Goal: Communication & Community: Participate in discussion

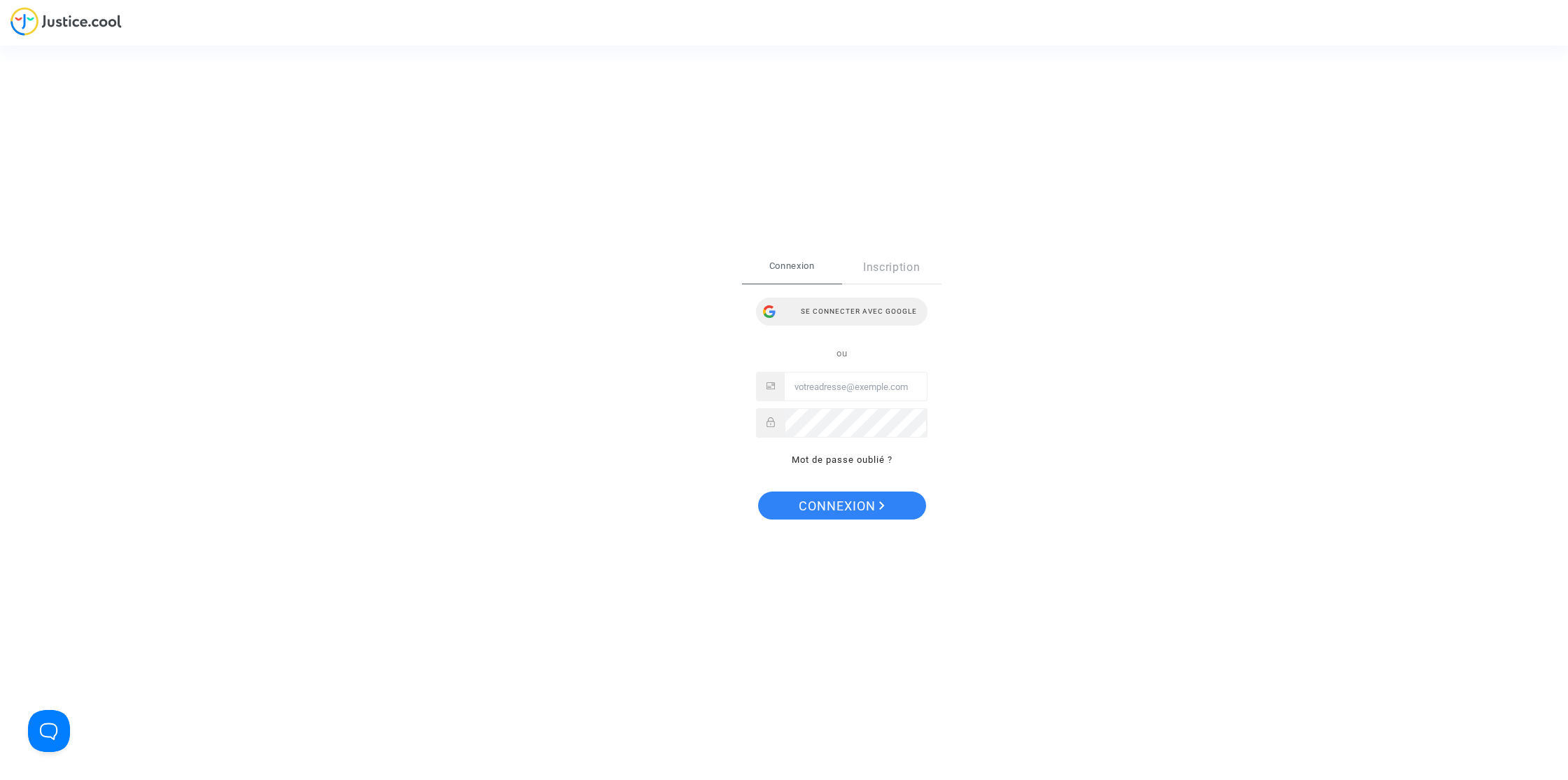
click at [873, 309] on div "Se connecter avec Google" at bounding box center [841, 311] width 172 height 28
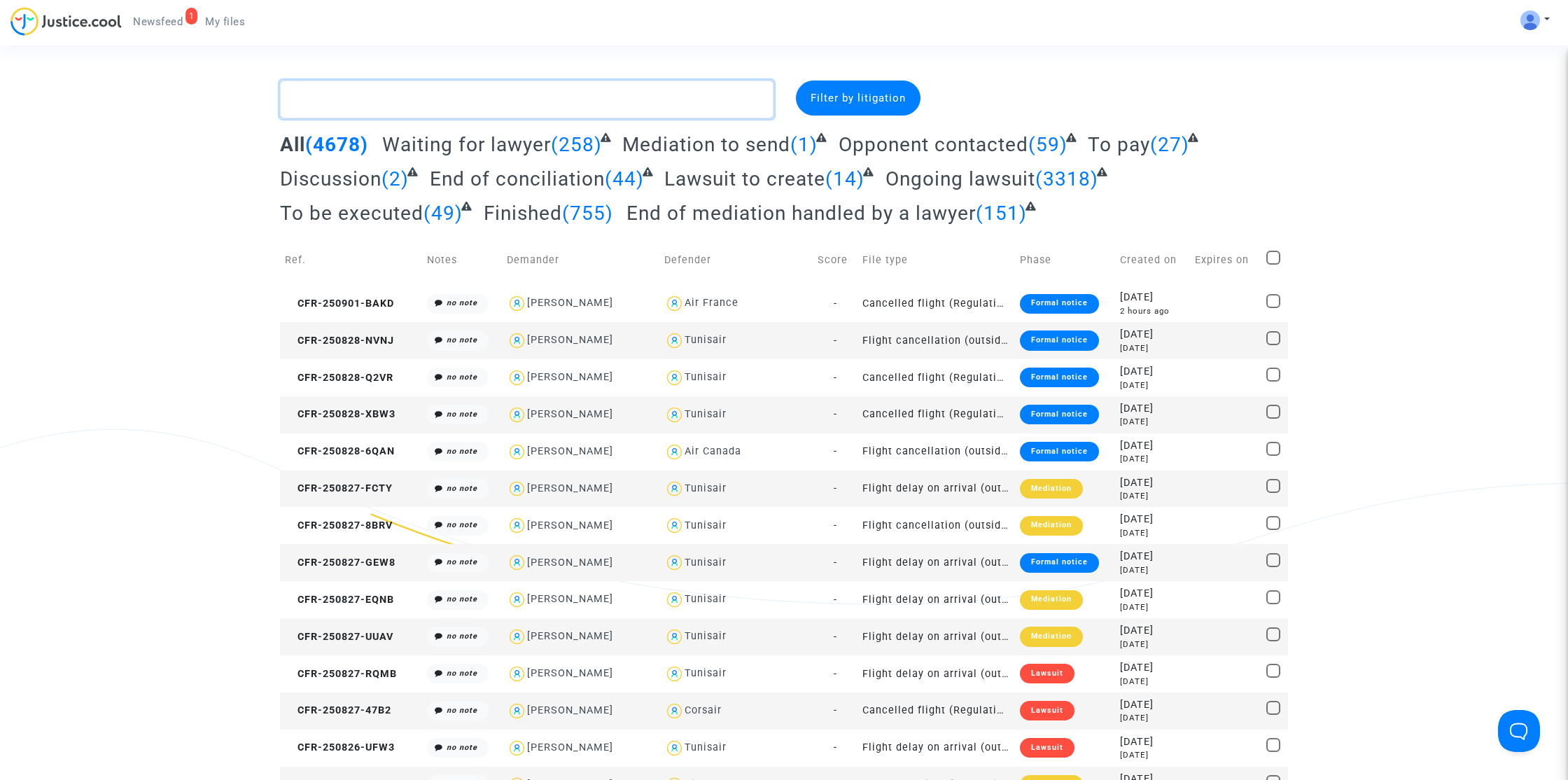
click at [542, 97] on textarea at bounding box center [526, 99] width 494 height 38
paste textarea "Fouilloux"
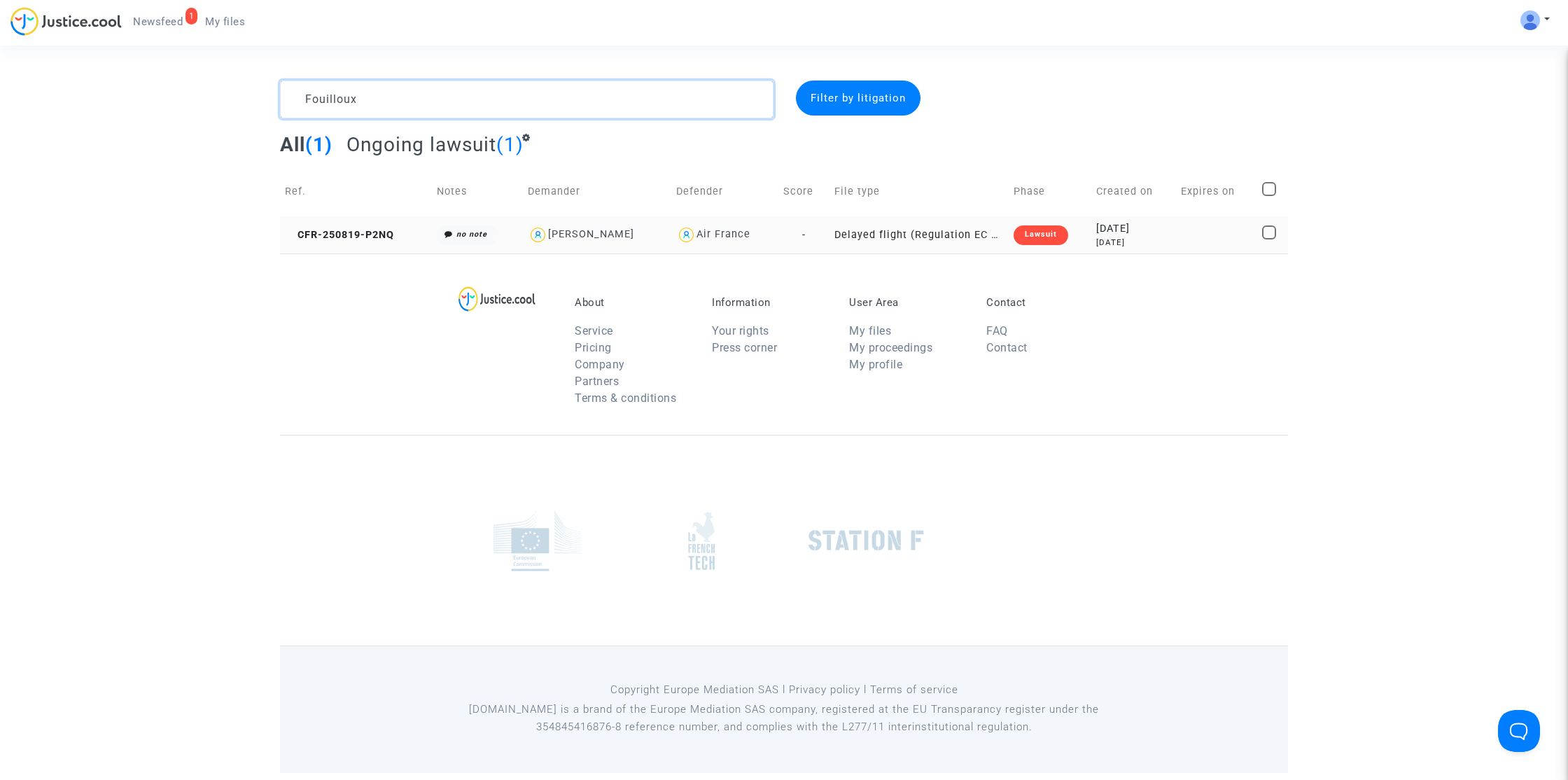
type textarea "Fouilloux"
click at [358, 244] on td "CFR-250819-P2NQ" at bounding box center [355, 234] width 152 height 37
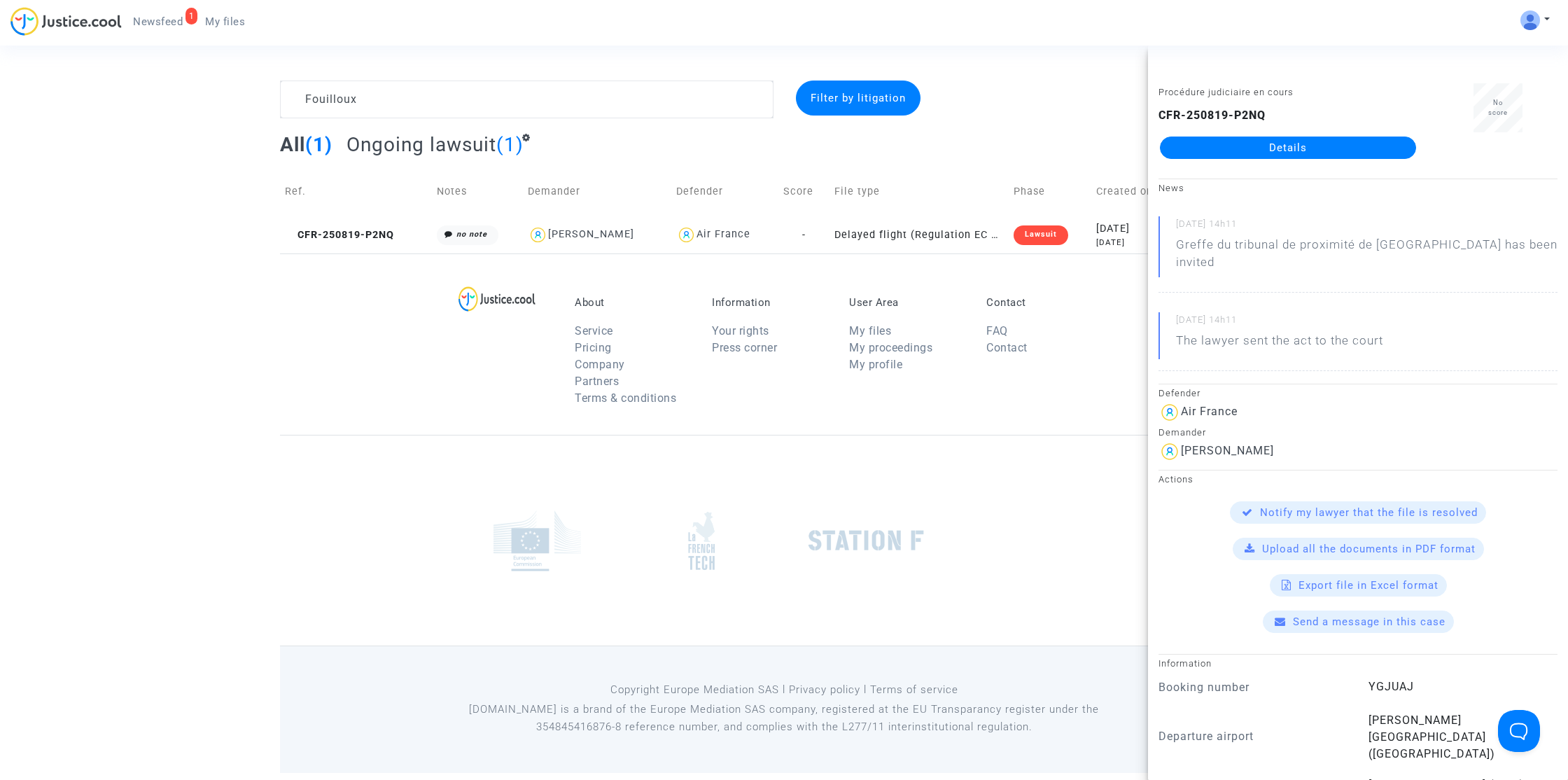
click at [1215, 146] on link "Details" at bounding box center [1288, 148] width 256 height 23
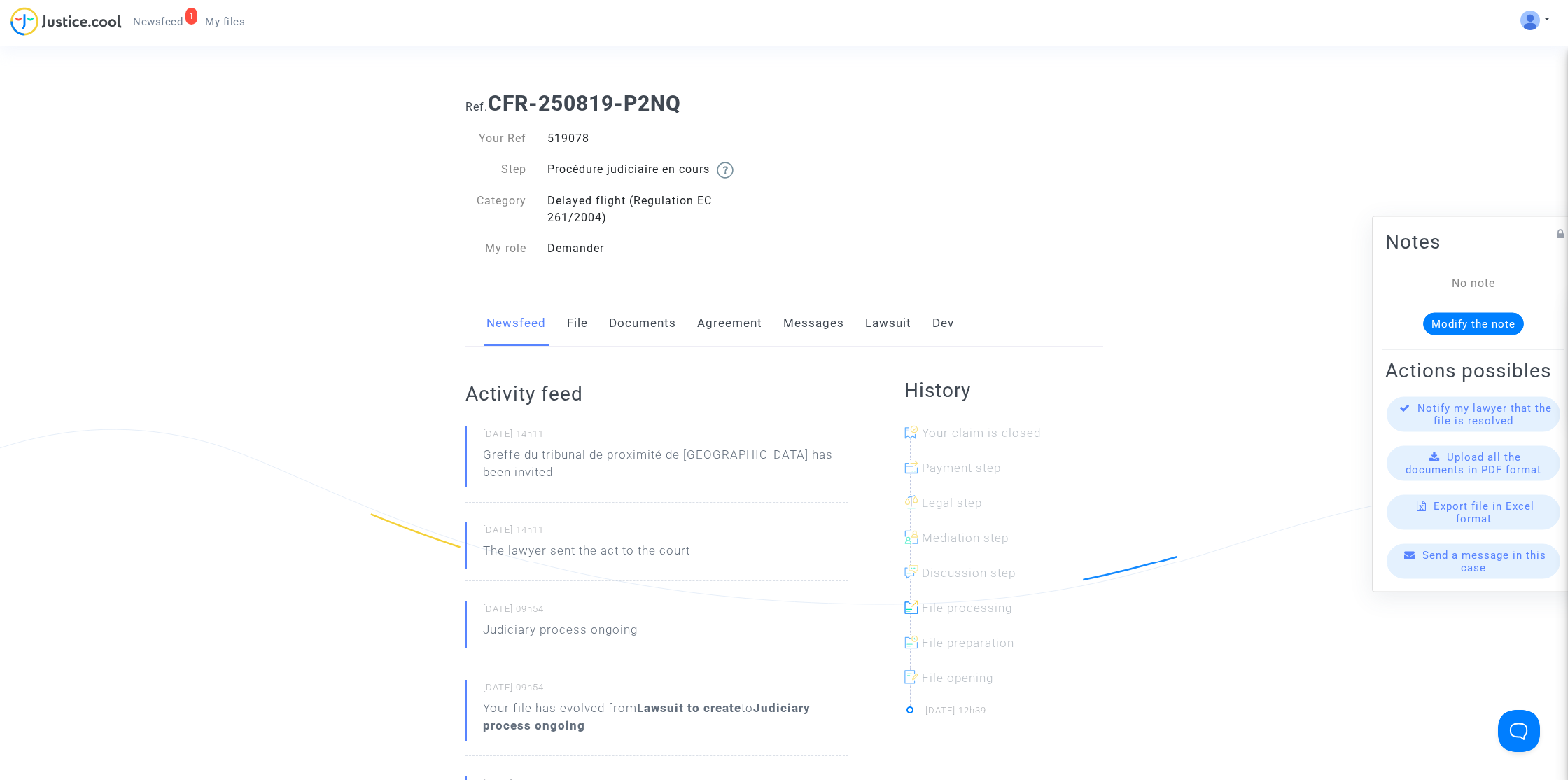
click at [888, 334] on link "Lawsuit" at bounding box center [888, 323] width 46 height 46
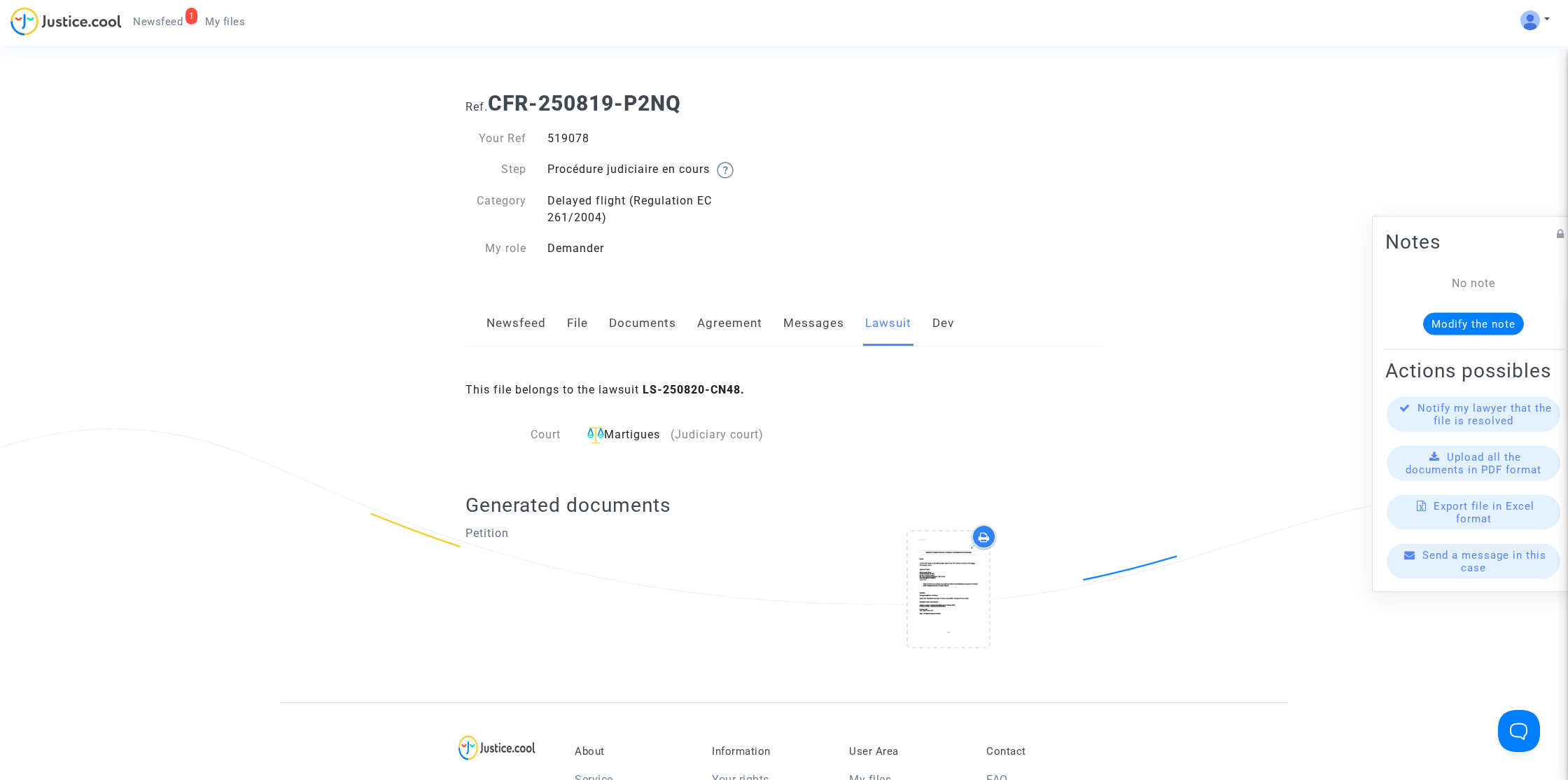
click at [810, 328] on link "Messages" at bounding box center [813, 323] width 61 height 46
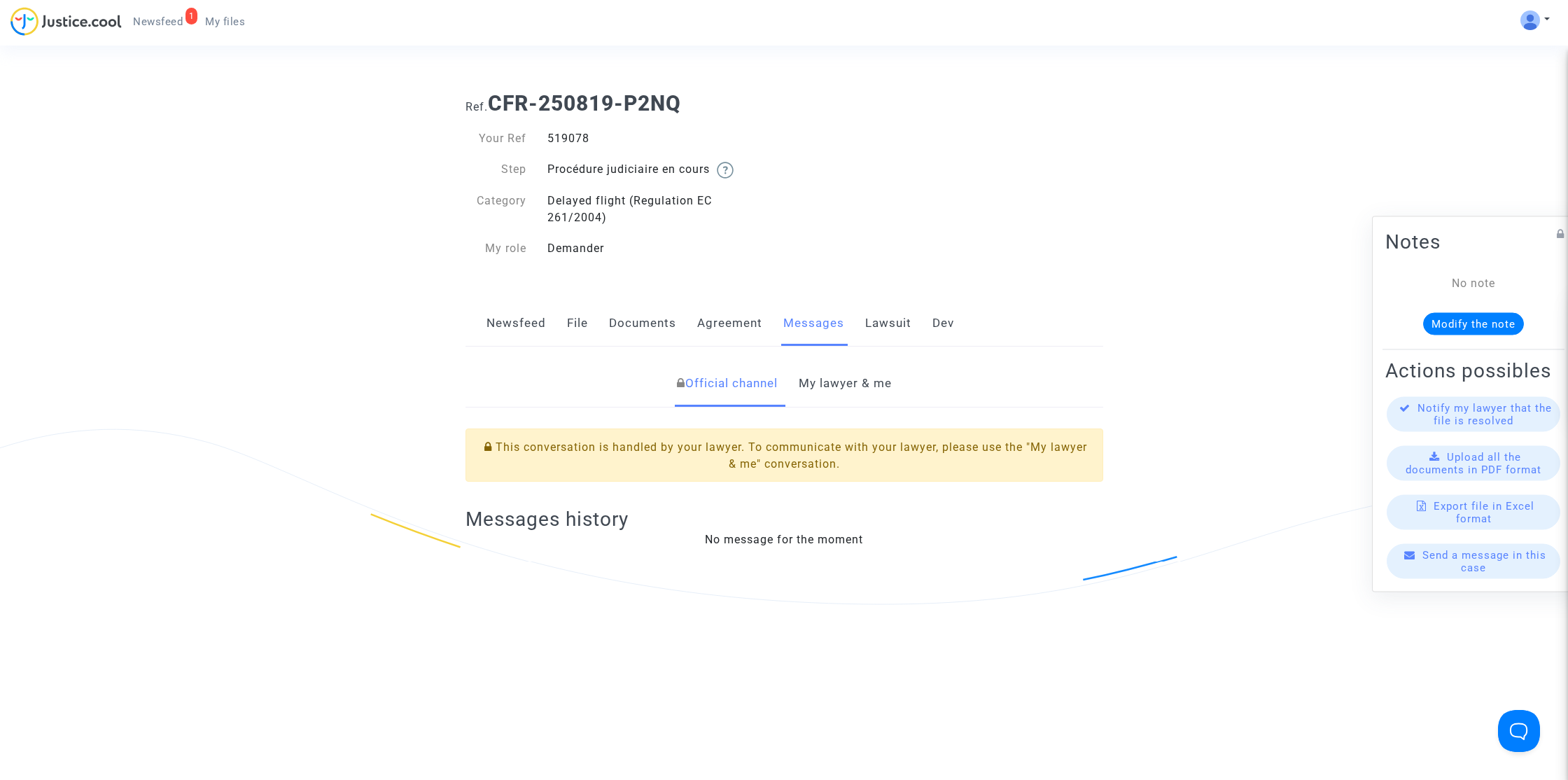
click at [889, 383] on link "My lawyer & me" at bounding box center [845, 383] width 93 height 46
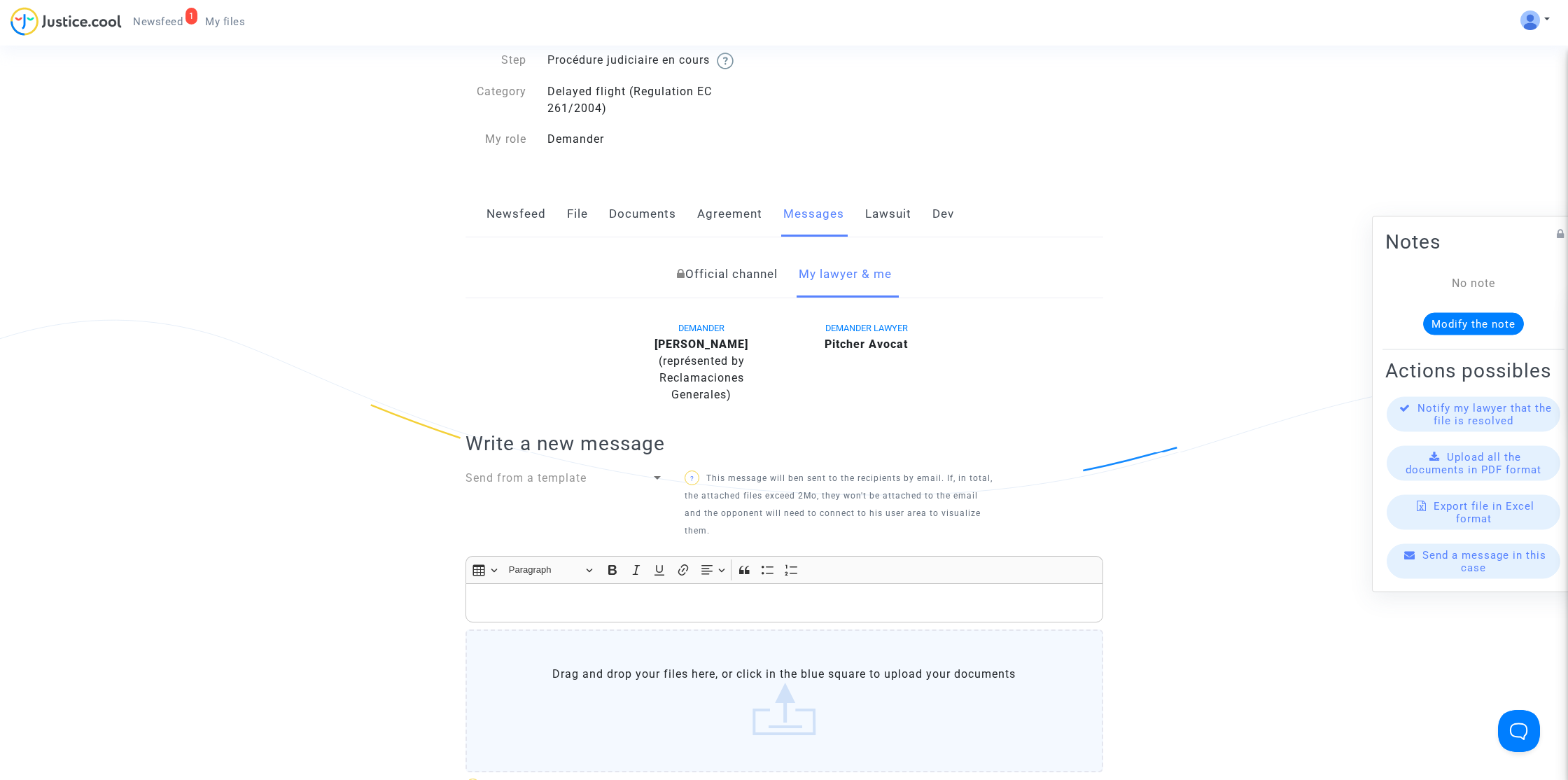
scroll to position [268, 0]
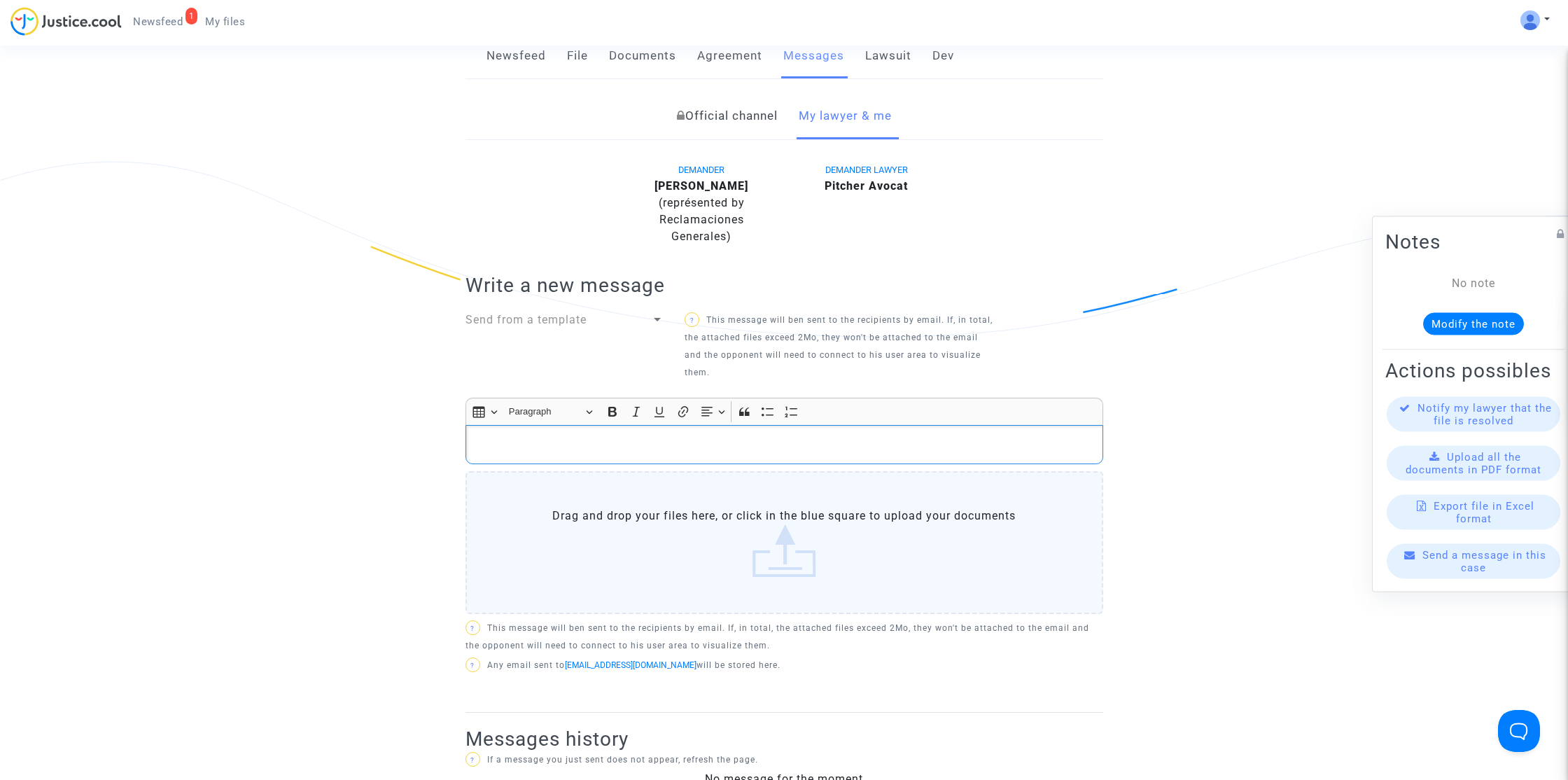
click at [711, 449] on p "Rich Text Editor, main" at bounding box center [784, 444] width 623 height 17
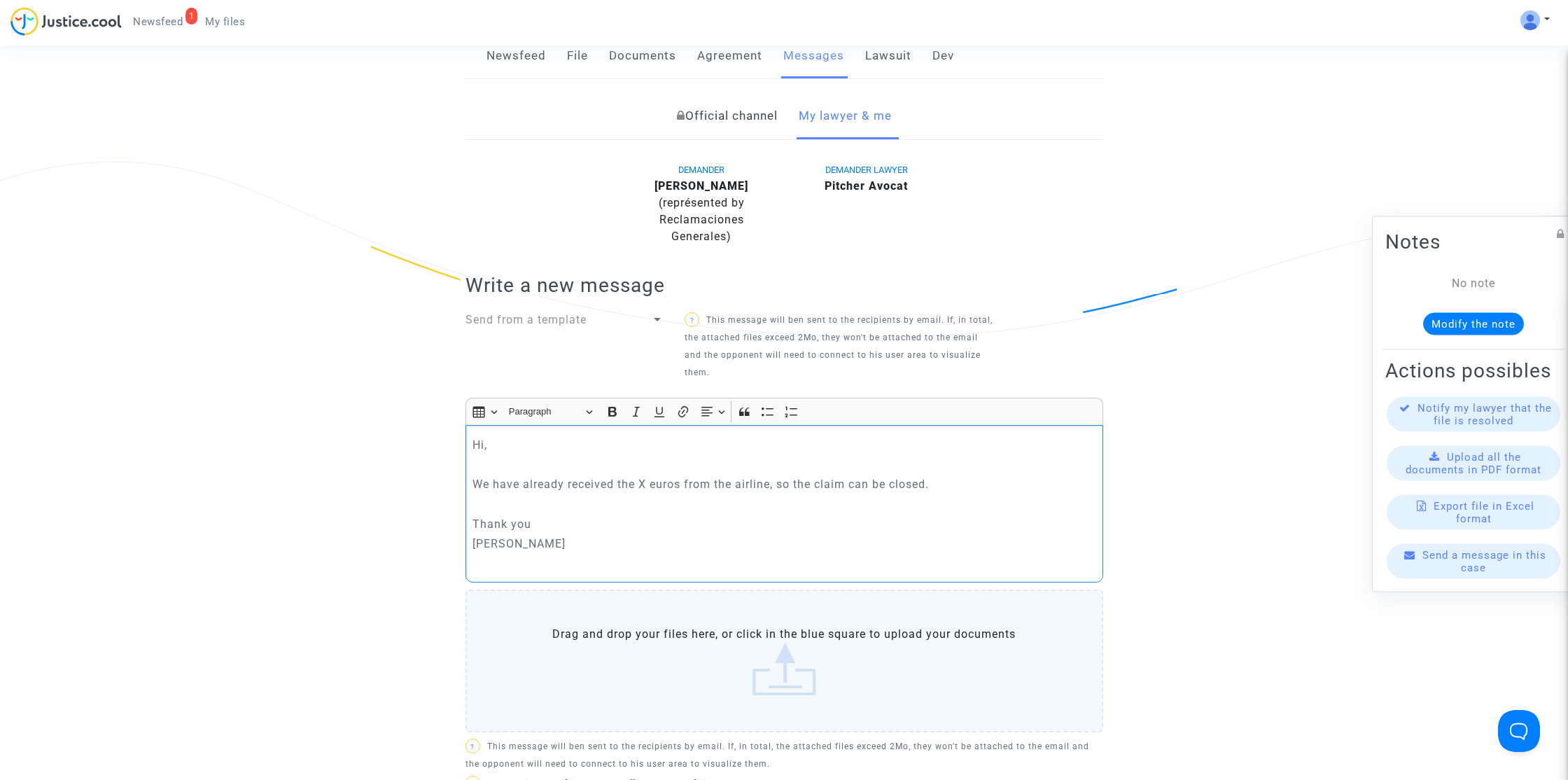
click at [645, 489] on p "We have already received the X euros from the airline, so the claim can be clos…" at bounding box center [784, 484] width 623 height 17
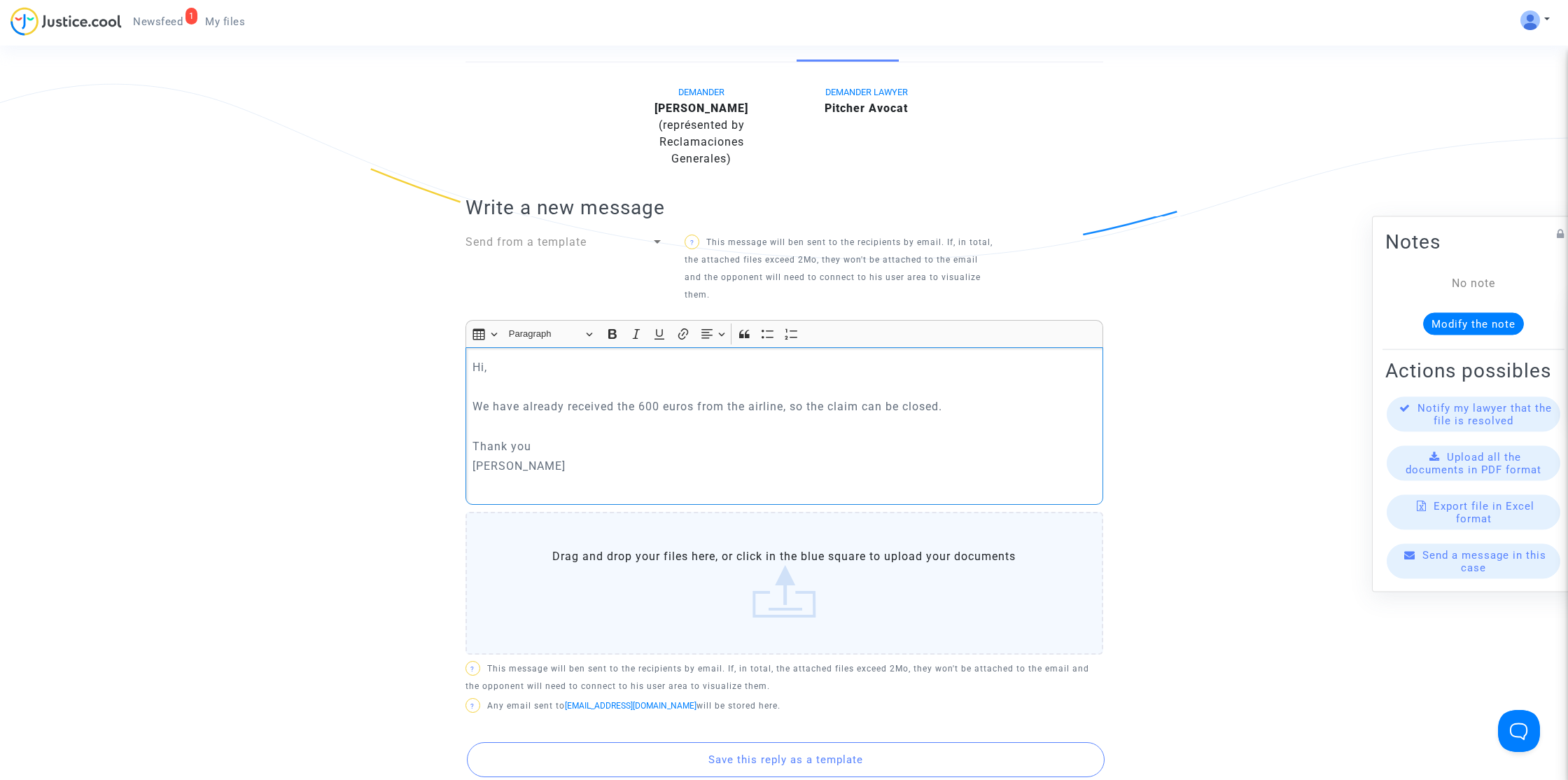
scroll to position [408, 0]
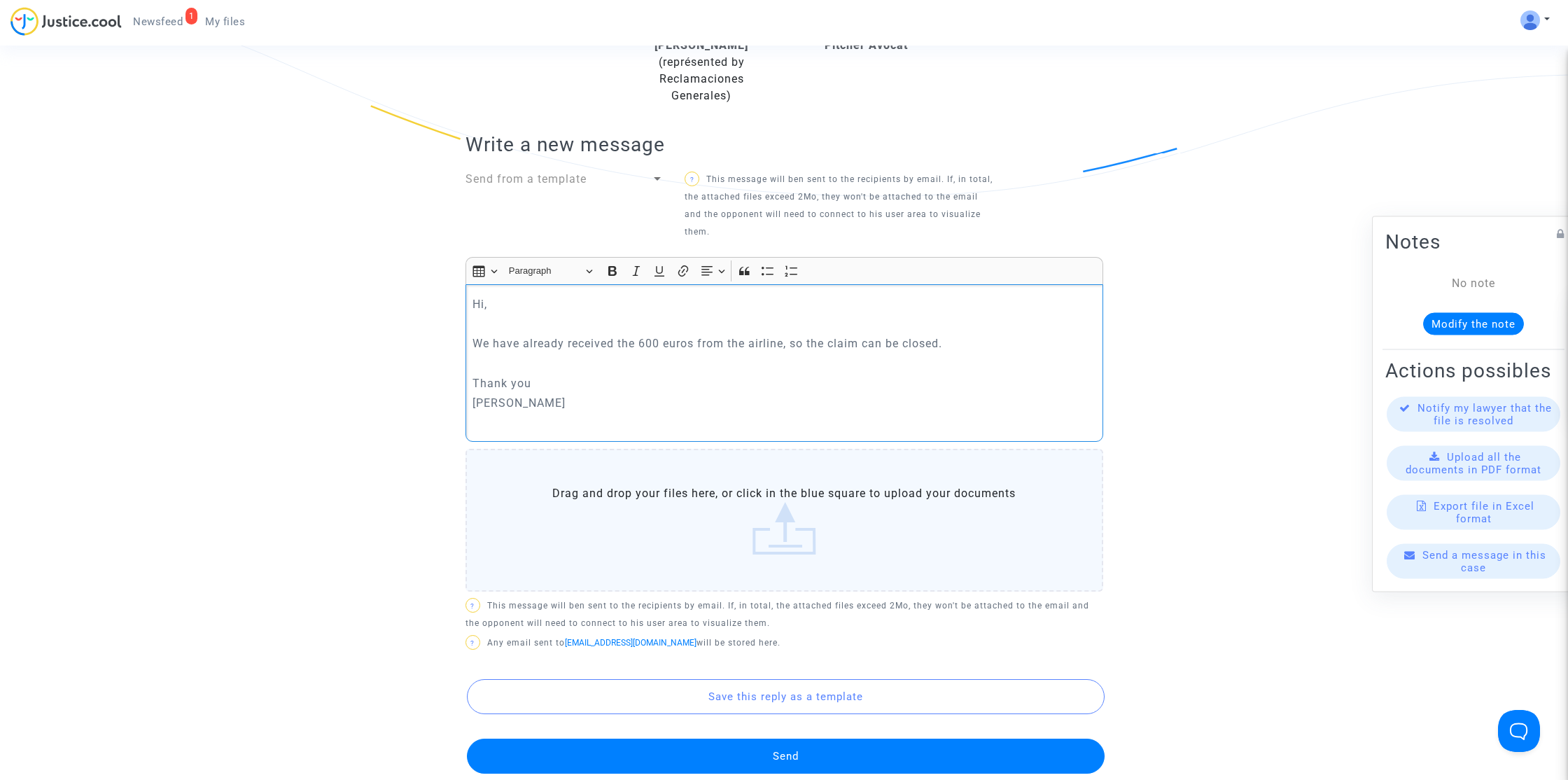
click at [787, 761] on button "Send" at bounding box center [786, 756] width 638 height 35
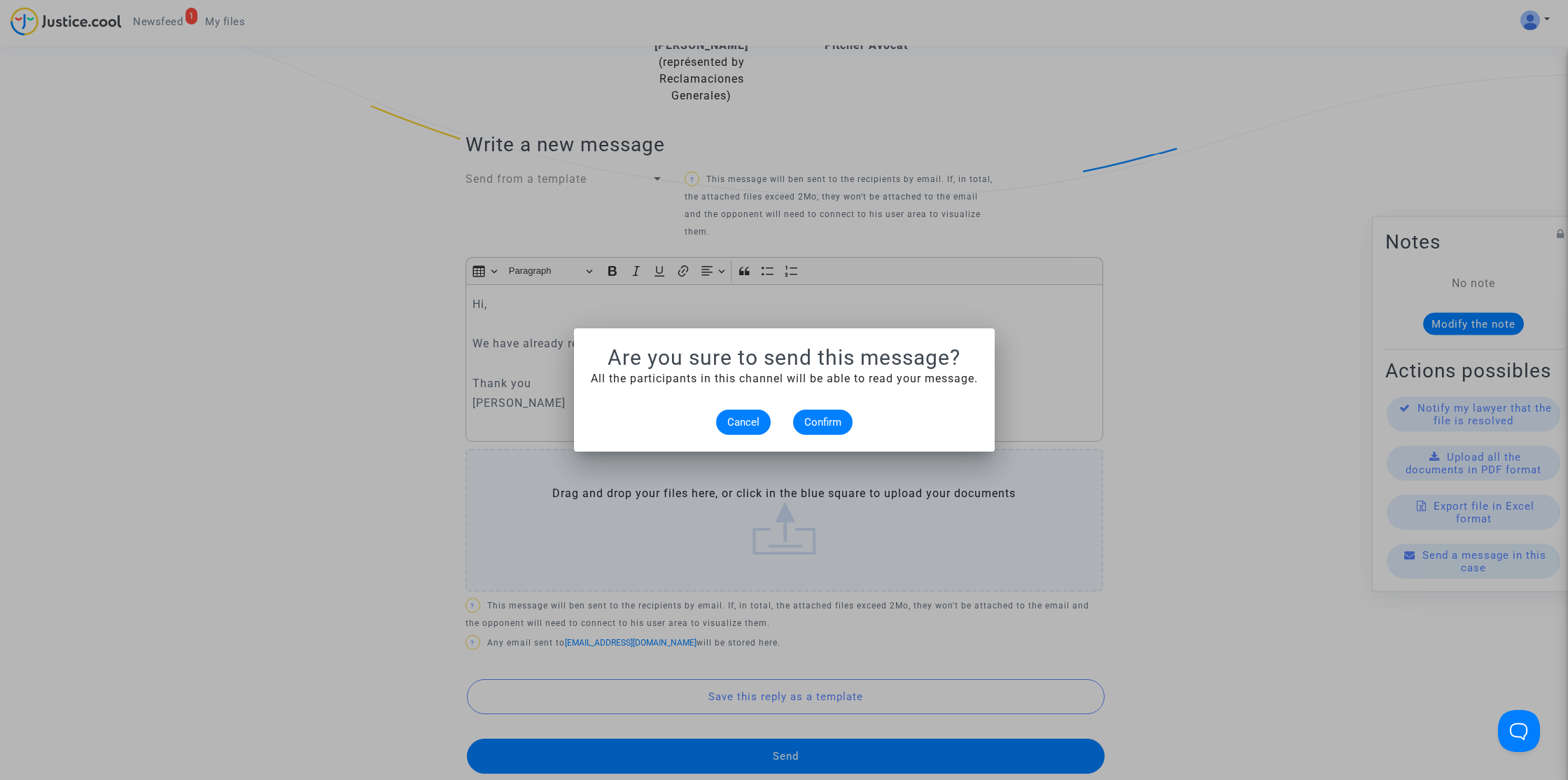
scroll to position [0, 0]
click at [837, 416] on span "Confirm" at bounding box center [823, 422] width 37 height 13
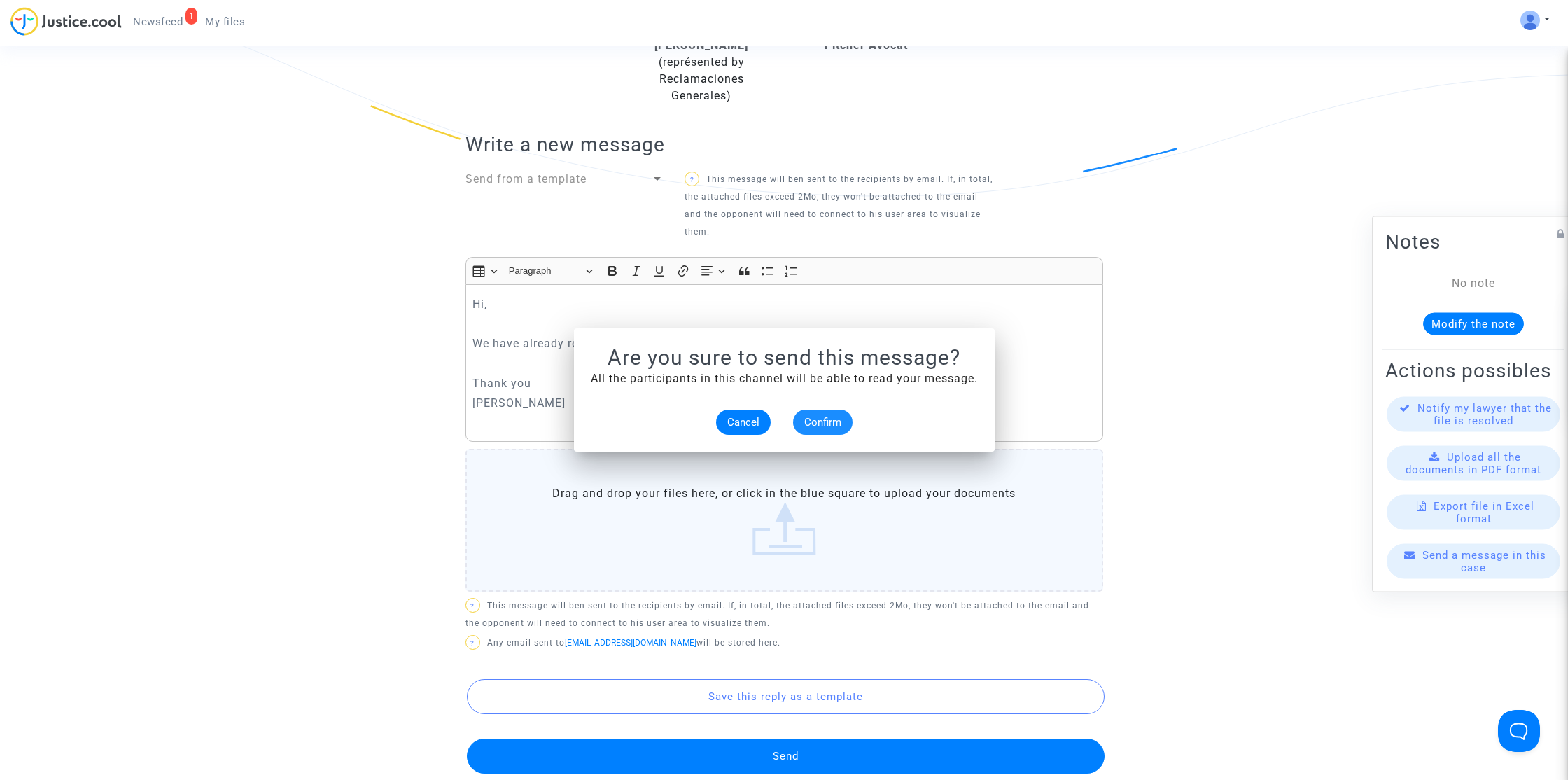
scroll to position [408, 0]
